Goal: Navigation & Orientation: Understand site structure

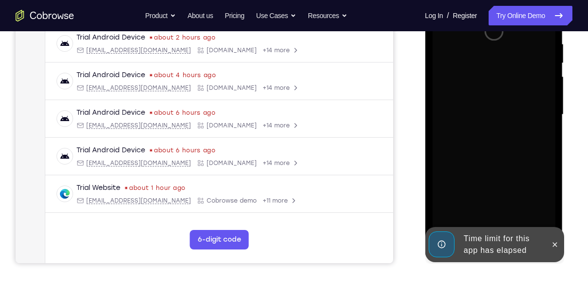
scroll to position [192, 0]
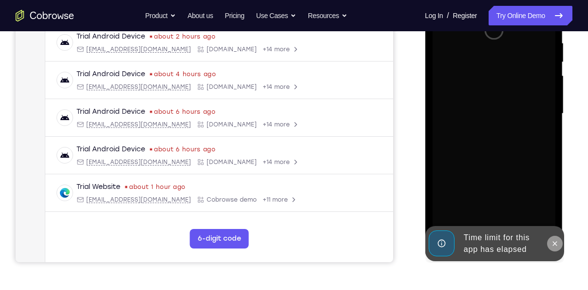
click at [556, 243] on icon at bounding box center [555, 243] width 8 height 8
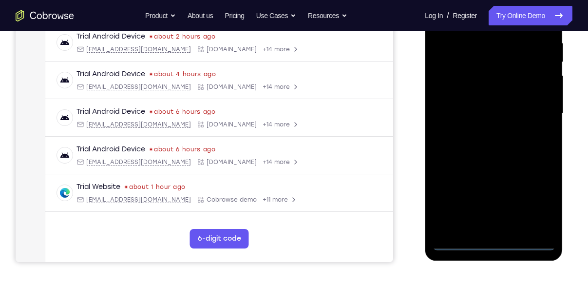
click at [494, 245] on div at bounding box center [493, 113] width 123 height 273
click at [535, 205] on div at bounding box center [493, 113] width 123 height 273
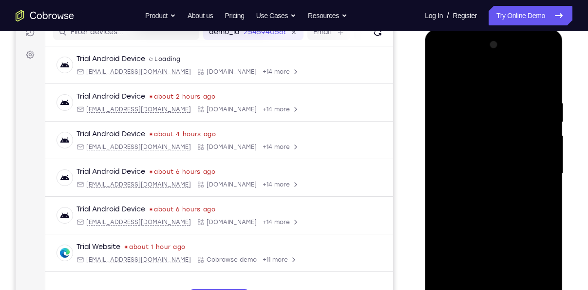
scroll to position [122, 0]
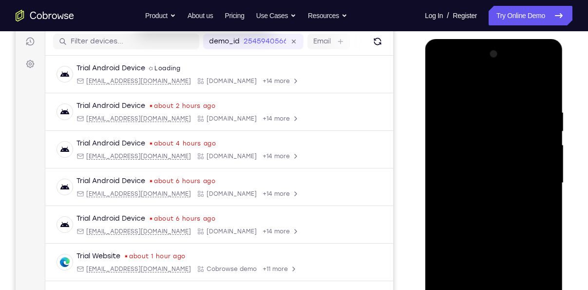
click at [441, 67] on div at bounding box center [493, 182] width 123 height 273
click at [534, 175] on div at bounding box center [493, 182] width 123 height 273
click at [483, 199] on div at bounding box center [493, 182] width 123 height 273
click at [471, 174] on div at bounding box center [493, 182] width 123 height 273
click at [493, 163] on div at bounding box center [493, 182] width 123 height 273
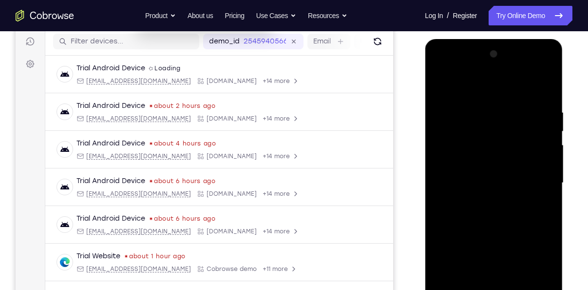
click at [501, 183] on div at bounding box center [493, 182] width 123 height 273
click at [497, 212] on div at bounding box center [493, 182] width 123 height 273
click at [495, 209] on div at bounding box center [493, 182] width 123 height 273
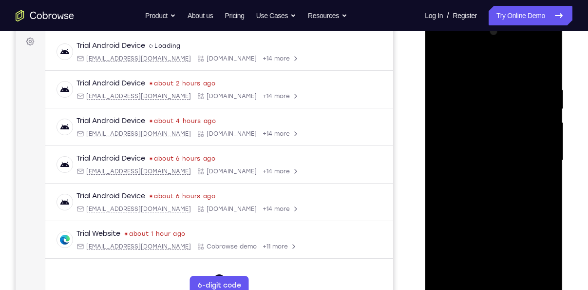
scroll to position [147, 0]
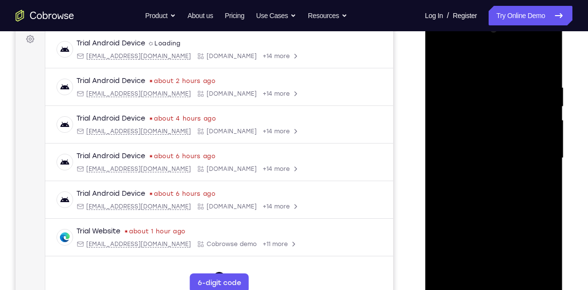
click at [516, 139] on div at bounding box center [493, 157] width 123 height 273
click at [488, 162] on div at bounding box center [493, 157] width 123 height 273
click at [461, 100] on div at bounding box center [493, 157] width 123 height 273
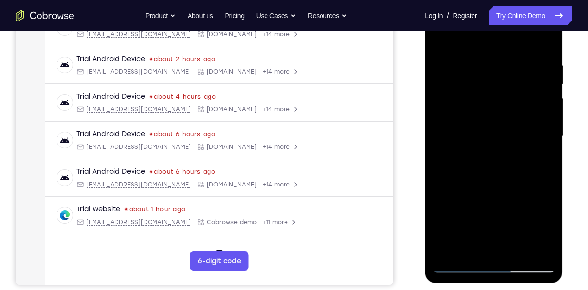
scroll to position [170, 0]
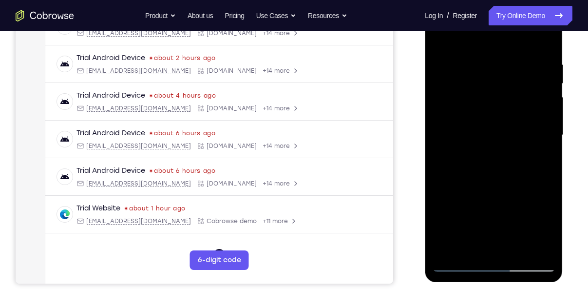
click at [492, 180] on div at bounding box center [493, 135] width 123 height 273
click at [481, 58] on div at bounding box center [493, 135] width 123 height 273
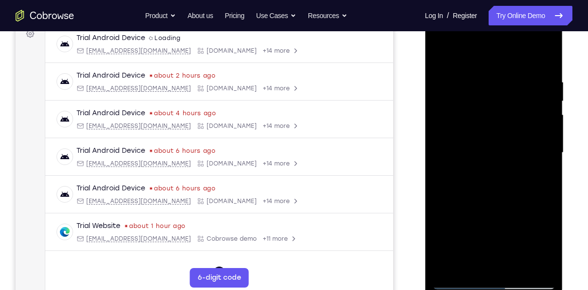
click at [542, 59] on div at bounding box center [493, 152] width 123 height 273
click at [513, 269] on div at bounding box center [493, 152] width 123 height 273
click at [496, 204] on div at bounding box center [493, 152] width 123 height 273
click at [444, 53] on div at bounding box center [493, 152] width 123 height 273
click at [518, 268] on div at bounding box center [493, 152] width 123 height 273
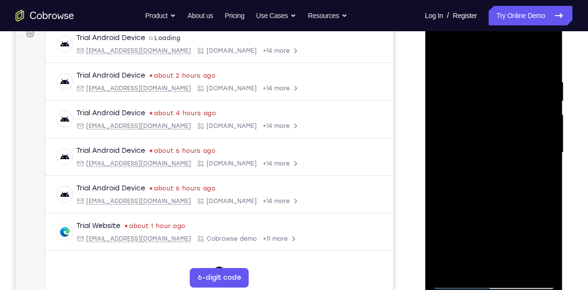
click at [550, 119] on div at bounding box center [493, 152] width 123 height 273
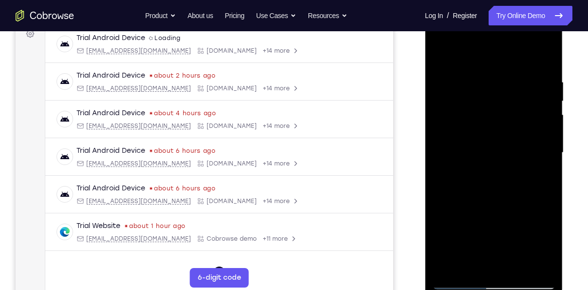
drag, startPoint x: 517, startPoint y: 210, endPoint x: 511, endPoint y: 138, distance: 71.9
click at [511, 138] on div at bounding box center [493, 152] width 123 height 273
drag, startPoint x: 537, startPoint y: 193, endPoint x: 540, endPoint y: 250, distance: 57.1
click at [540, 250] on div at bounding box center [493, 152] width 123 height 273
click at [470, 199] on div at bounding box center [493, 152] width 123 height 273
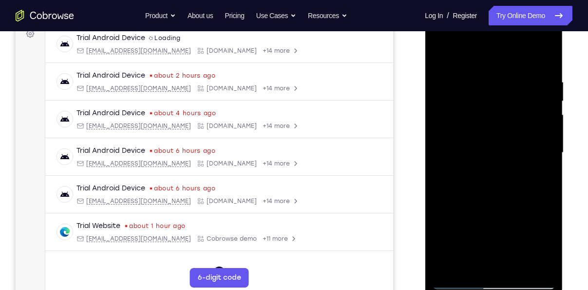
click at [470, 52] on div at bounding box center [493, 152] width 123 height 273
click at [451, 72] on div at bounding box center [493, 152] width 123 height 273
click at [543, 57] on div at bounding box center [493, 152] width 123 height 273
click at [542, 60] on div at bounding box center [493, 152] width 123 height 273
drag, startPoint x: 516, startPoint y: 112, endPoint x: 516, endPoint y: 51, distance: 60.4
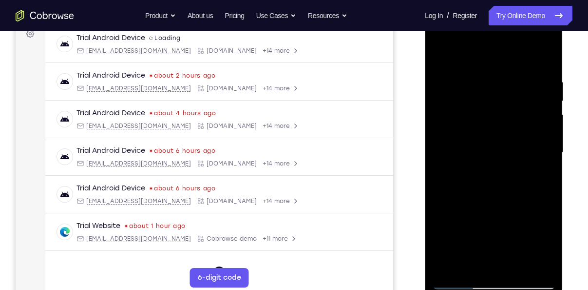
click at [516, 51] on div at bounding box center [493, 152] width 123 height 273
drag, startPoint x: 504, startPoint y: 233, endPoint x: 497, endPoint y: 110, distance: 124.0
click at [497, 110] on div at bounding box center [493, 152] width 123 height 273
click at [462, 215] on div at bounding box center [493, 152] width 123 height 273
drag, startPoint x: 505, startPoint y: 212, endPoint x: 505, endPoint y: 250, distance: 37.5
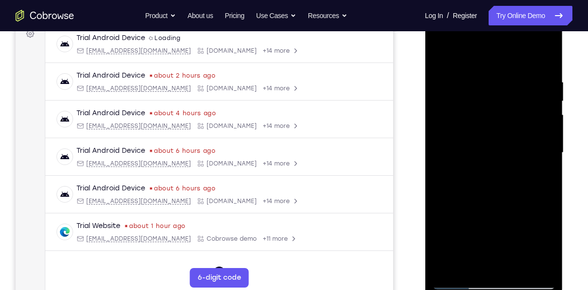
click at [505, 250] on div at bounding box center [493, 152] width 123 height 273
click at [440, 50] on div at bounding box center [493, 152] width 123 height 273
click at [440, 233] on div at bounding box center [493, 152] width 123 height 273
click at [439, 52] on div at bounding box center [493, 152] width 123 height 273
click at [535, 202] on div at bounding box center [493, 152] width 123 height 273
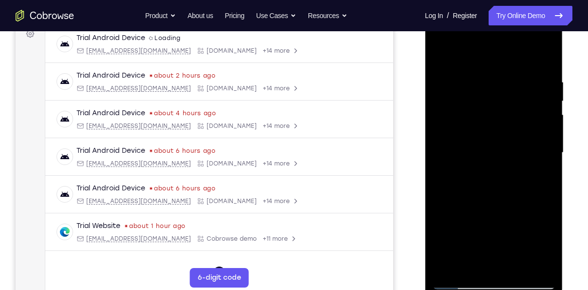
click at [440, 53] on div at bounding box center [493, 152] width 123 height 273
drag, startPoint x: 483, startPoint y: 142, endPoint x: 492, endPoint y: 210, distance: 68.3
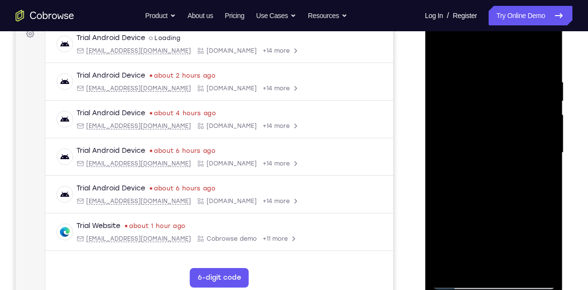
click at [492, 210] on div at bounding box center [493, 152] width 123 height 273
drag, startPoint x: 508, startPoint y: 197, endPoint x: 514, endPoint y: 55, distance: 142.9
click at [514, 55] on div at bounding box center [493, 152] width 123 height 273
drag, startPoint x: 516, startPoint y: 163, endPoint x: 512, endPoint y: 61, distance: 101.4
click at [512, 61] on div at bounding box center [493, 152] width 123 height 273
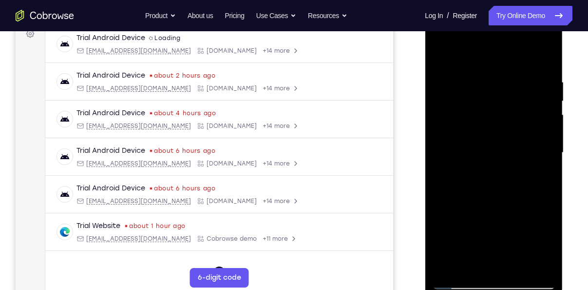
drag, startPoint x: 517, startPoint y: 230, endPoint x: 511, endPoint y: 67, distance: 163.4
click at [511, 67] on div at bounding box center [493, 152] width 123 height 273
drag, startPoint x: 507, startPoint y: 170, endPoint x: 501, endPoint y: 104, distance: 66.1
click at [501, 104] on div at bounding box center [493, 152] width 123 height 273
drag, startPoint x: 514, startPoint y: 236, endPoint x: 513, endPoint y: 141, distance: 95.0
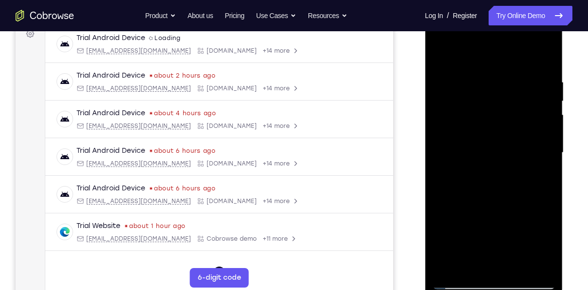
click at [513, 141] on div at bounding box center [493, 152] width 123 height 273
drag, startPoint x: 516, startPoint y: 223, endPoint x: 510, endPoint y: 106, distance: 117.1
click at [510, 106] on div at bounding box center [493, 152] width 123 height 273
drag, startPoint x: 522, startPoint y: 189, endPoint x: 521, endPoint y: 122, distance: 67.3
click at [521, 122] on div at bounding box center [493, 152] width 123 height 273
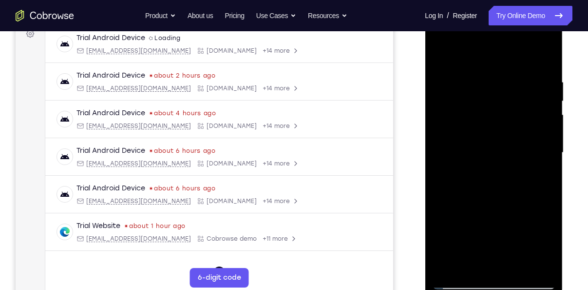
click at [548, 110] on div at bounding box center [493, 152] width 123 height 273
drag, startPoint x: 524, startPoint y: 212, endPoint x: 515, endPoint y: 96, distance: 117.4
click at [515, 96] on div at bounding box center [493, 152] width 123 height 273
drag, startPoint x: 518, startPoint y: 208, endPoint x: 518, endPoint y: 144, distance: 63.8
click at [518, 144] on div at bounding box center [493, 152] width 123 height 273
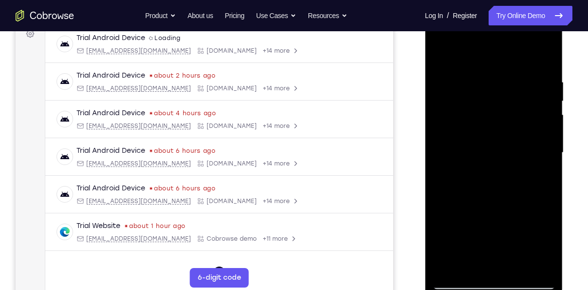
drag, startPoint x: 520, startPoint y: 203, endPoint x: 506, endPoint y: 91, distance: 112.9
click at [506, 91] on div at bounding box center [493, 152] width 123 height 273
drag, startPoint x: 512, startPoint y: 230, endPoint x: 499, endPoint y: 90, distance: 140.5
click at [499, 90] on div at bounding box center [493, 152] width 123 height 273
